Goal: Task Accomplishment & Management: Manage account settings

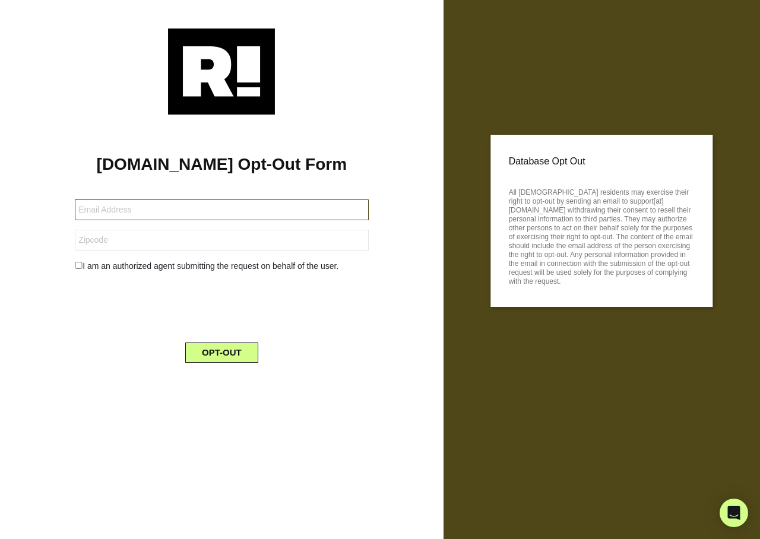
type input "lmhchem@gmail.com"
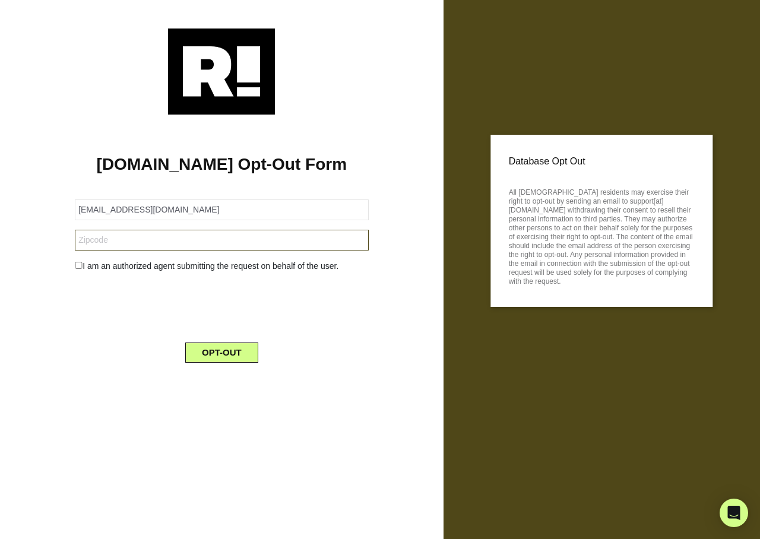
type input "21666"
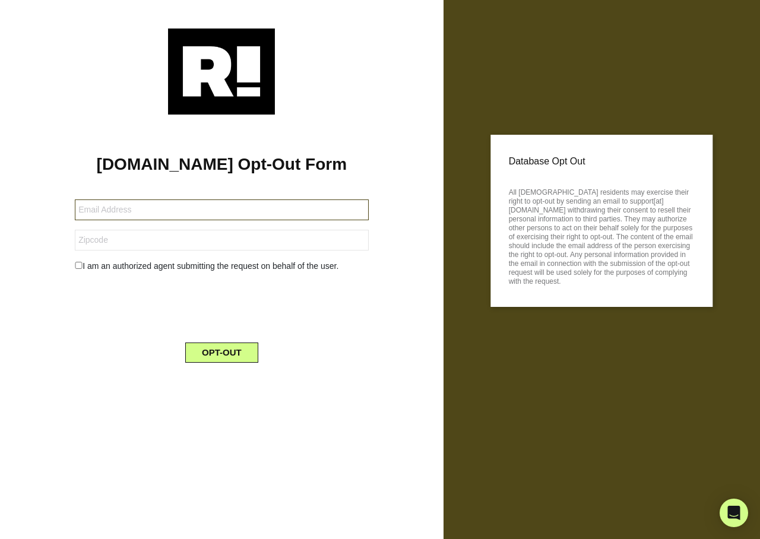
type input "mikman69@gmail.com"
type input "11249"
